Goal: Complete application form: Complete application form

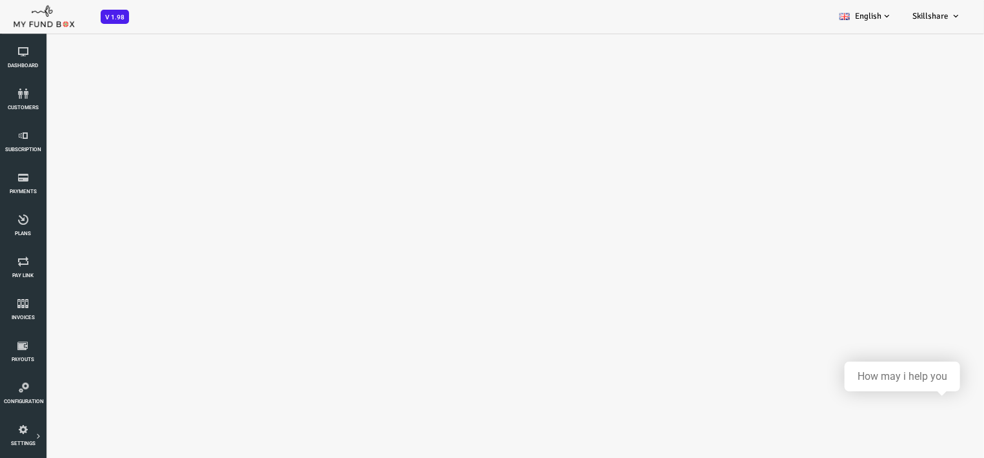
select select "100"
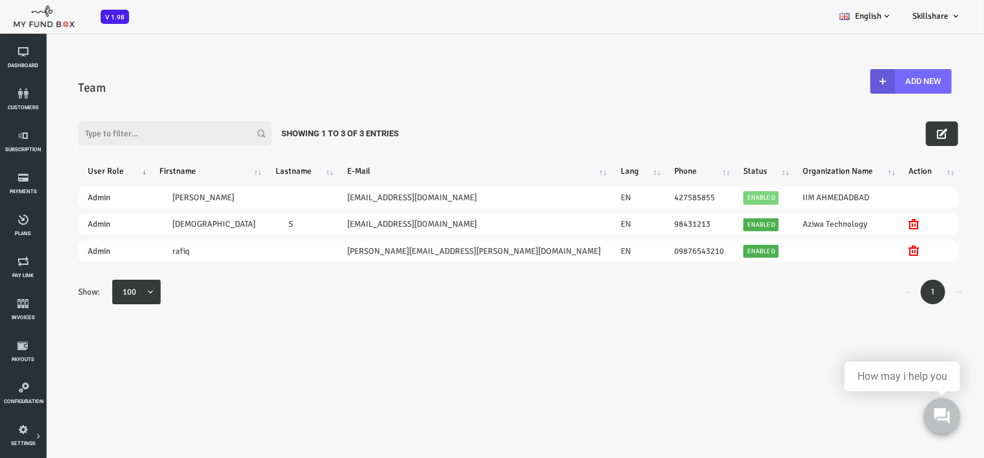
scroll to position [136, 0]
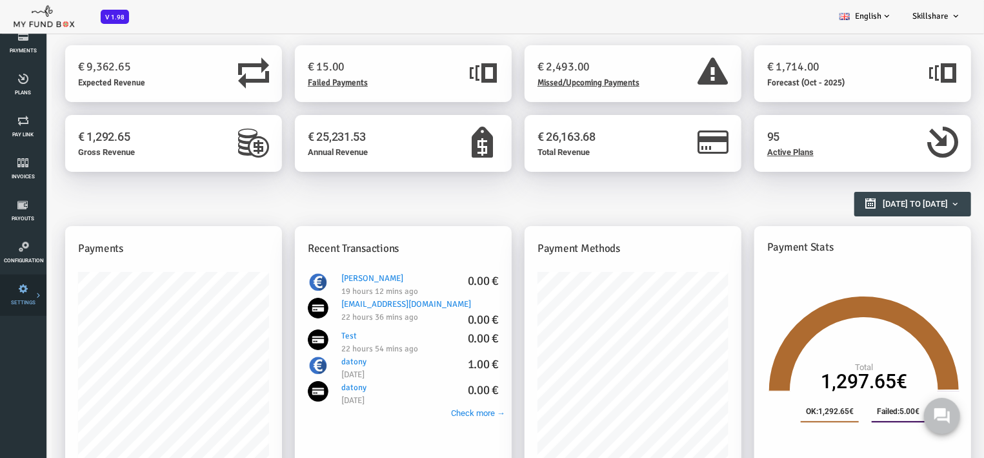
click at [0, 0] on icon at bounding box center [0, 0] width 0 height 0
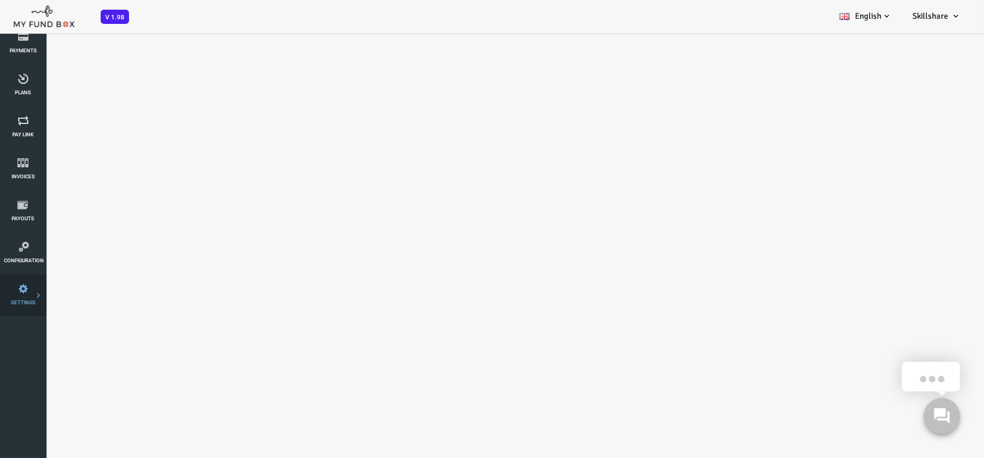
select select "100"
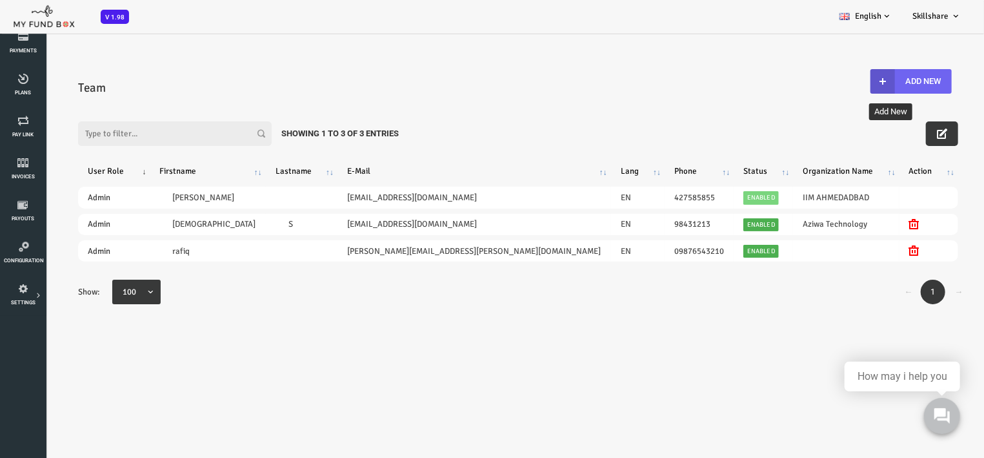
click at [870, 81] on button "Add New" at bounding box center [871, 80] width 81 height 25
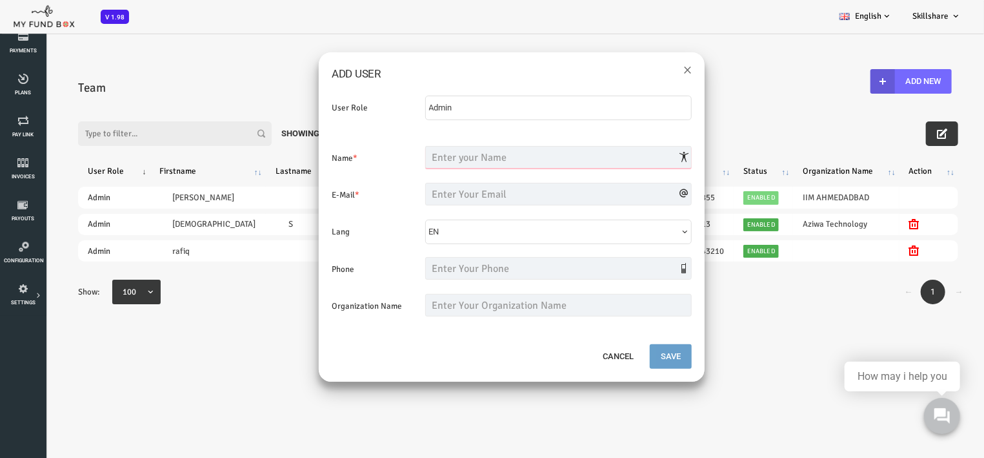
click at [505, 158] on input "text" at bounding box center [519, 156] width 267 height 23
type input "Demo Account"
click at [424, 199] on input "email" at bounding box center [519, 193] width 267 height 23
paste input "[URL][DOMAIN_NAME]"
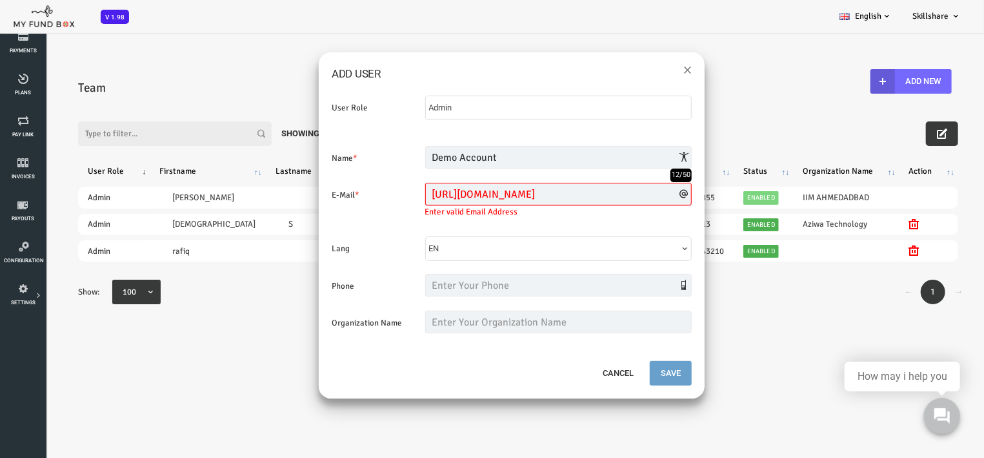
paste input "[EMAIL_ADDRESS][DOMAIN_NAME]"
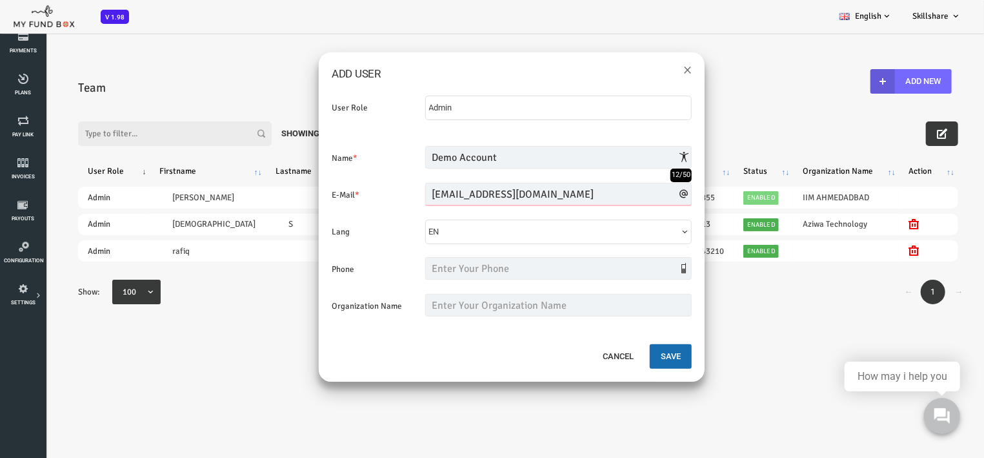
type input "[EMAIL_ADDRESS][DOMAIN_NAME]"
click at [449, 272] on input "text" at bounding box center [519, 267] width 267 height 23
click at [640, 356] on button "Save" at bounding box center [632, 355] width 42 height 25
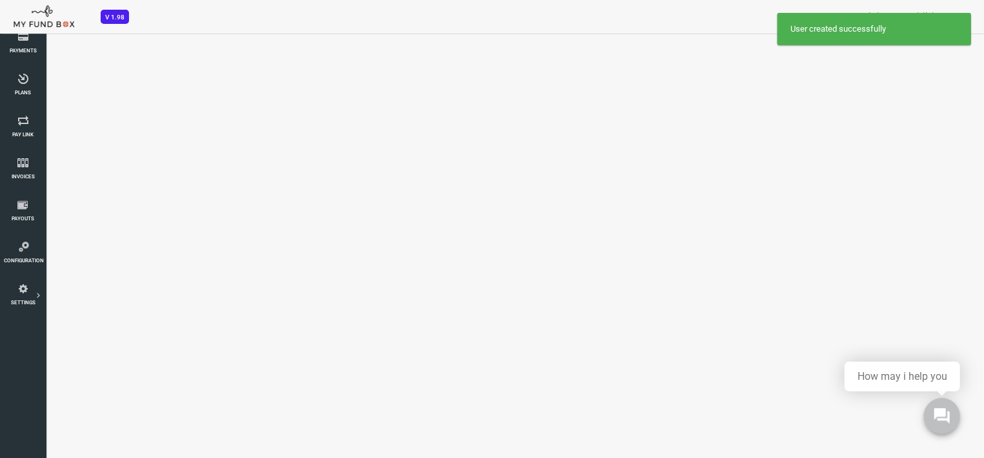
select select "100"
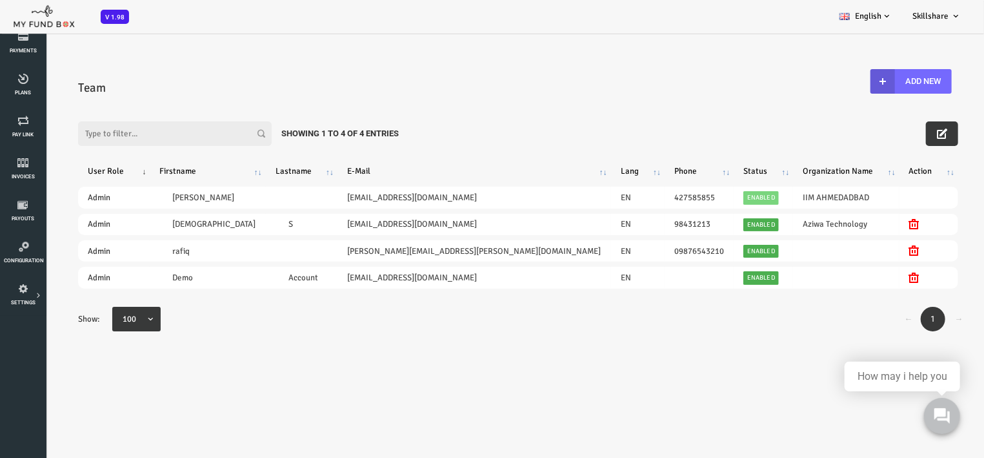
click at [119, 135] on input "Filter:" at bounding box center [136, 133] width 194 height 25
